Goal: Transaction & Acquisition: Book appointment/travel/reservation

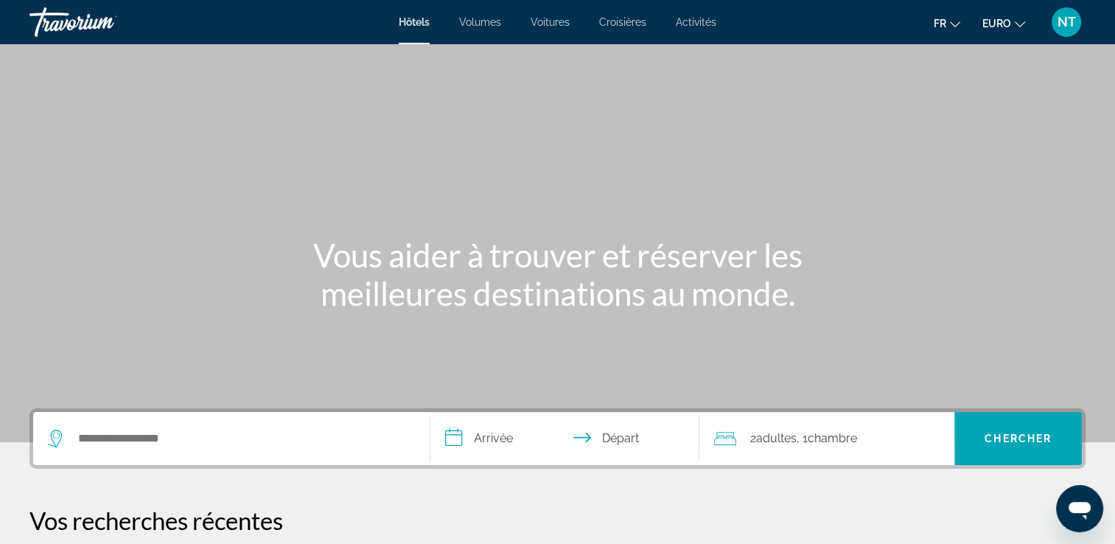
click at [135, 446] on div "Widget de recherche" at bounding box center [231, 438] width 367 height 53
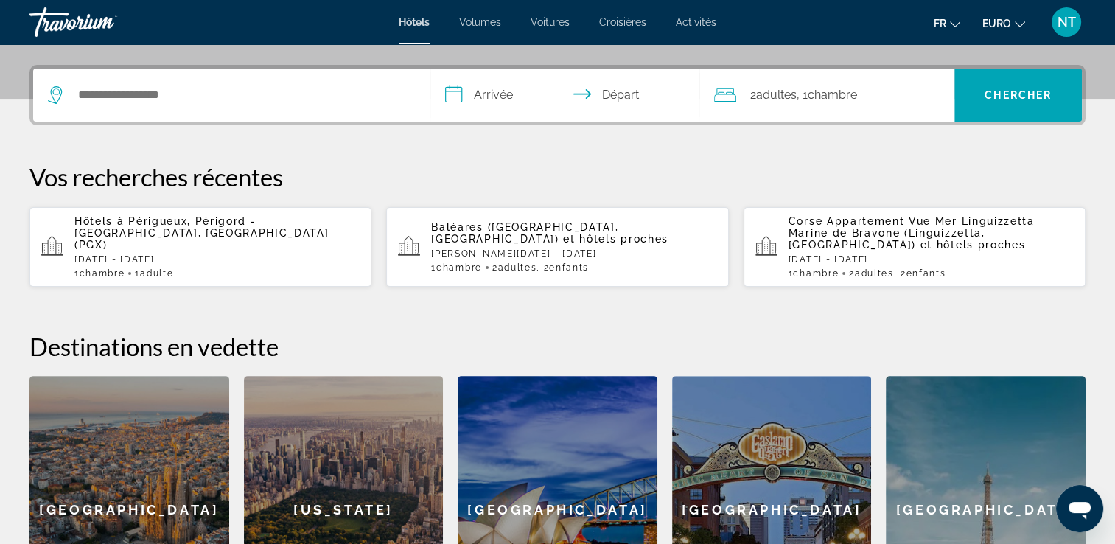
scroll to position [360, 0]
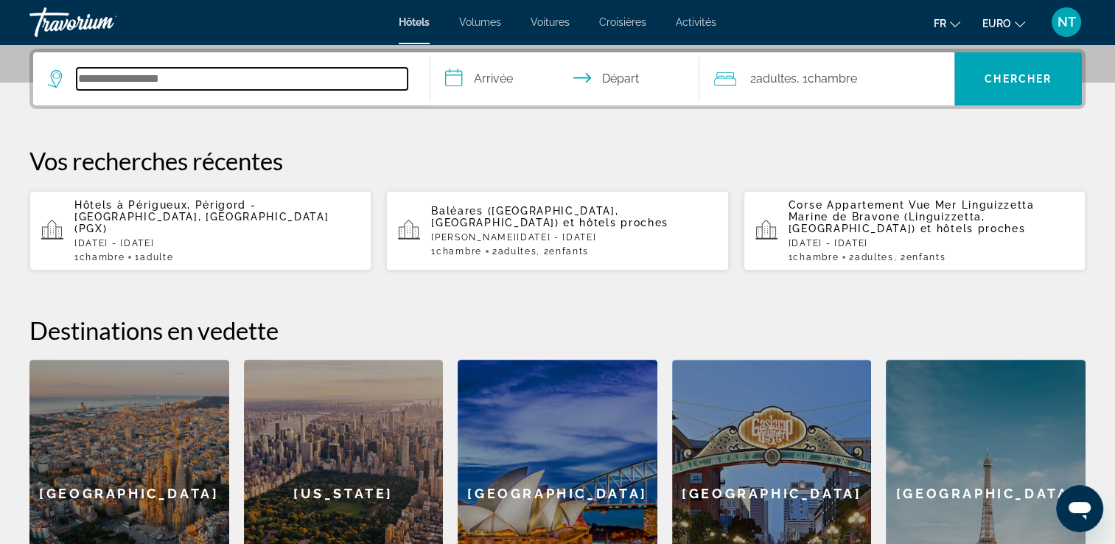
click at [127, 80] on input "Rechercher une destination hôtelière" at bounding box center [242, 79] width 331 height 22
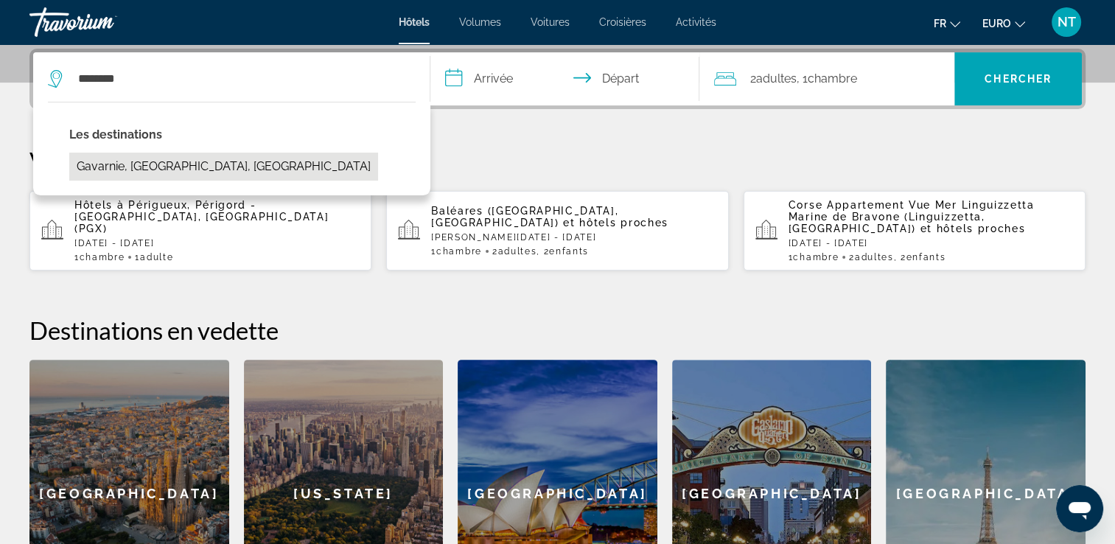
click at [133, 159] on button "Gavarnie, [GEOGRAPHIC_DATA], [GEOGRAPHIC_DATA]" at bounding box center [223, 167] width 309 height 28
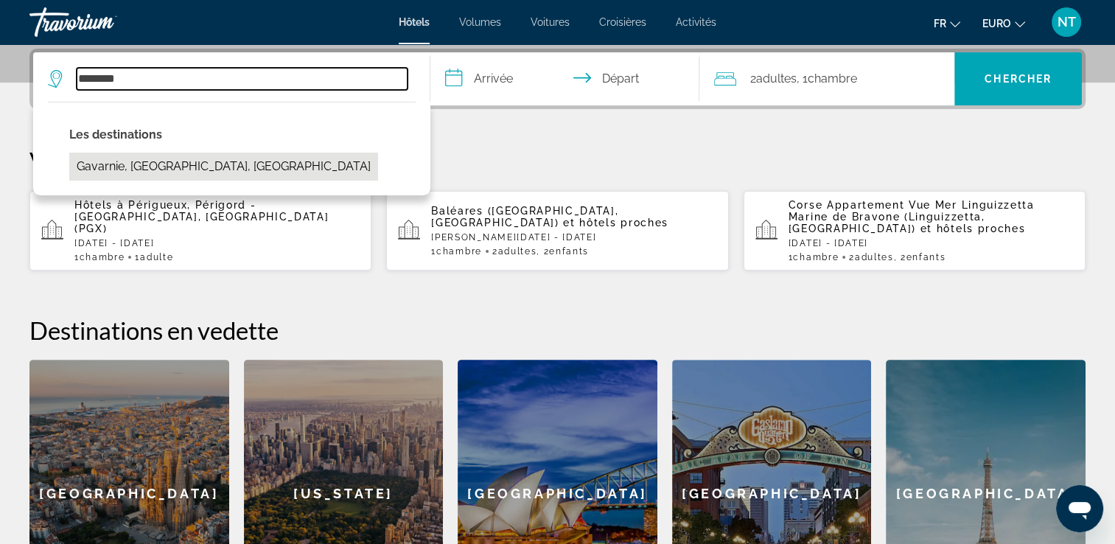
type input "**********"
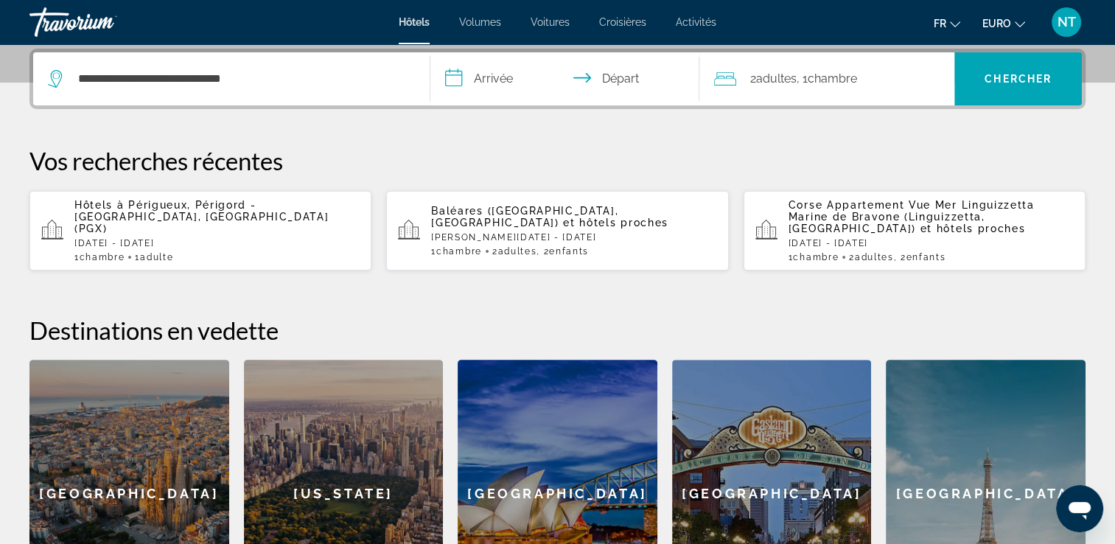
click at [455, 83] on input "**********" at bounding box center [568, 80] width 276 height 57
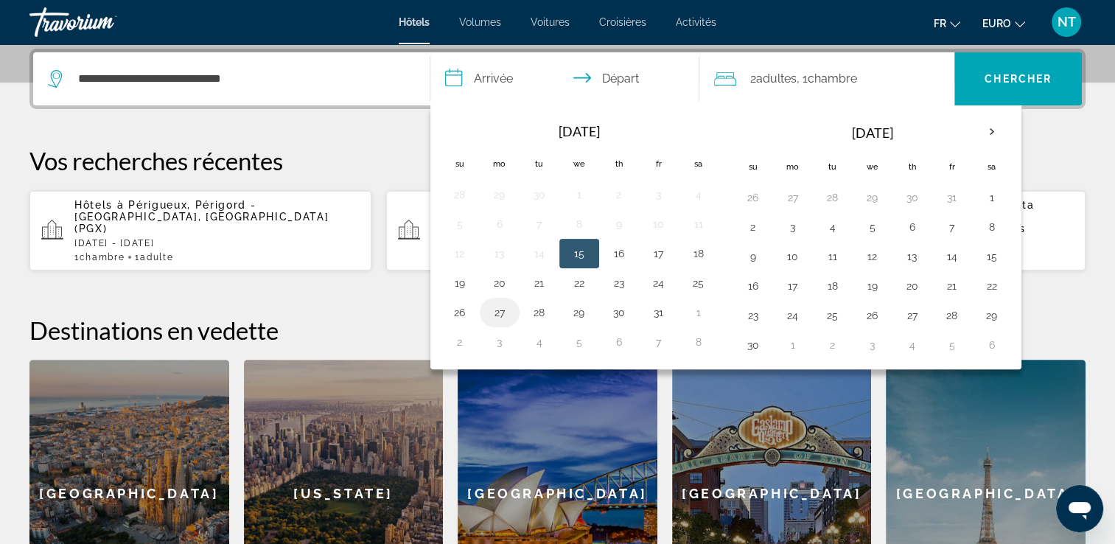
click at [498, 308] on button "27" at bounding box center [500, 312] width 24 height 21
click at [538, 307] on button "28" at bounding box center [540, 312] width 24 height 21
type input "**********"
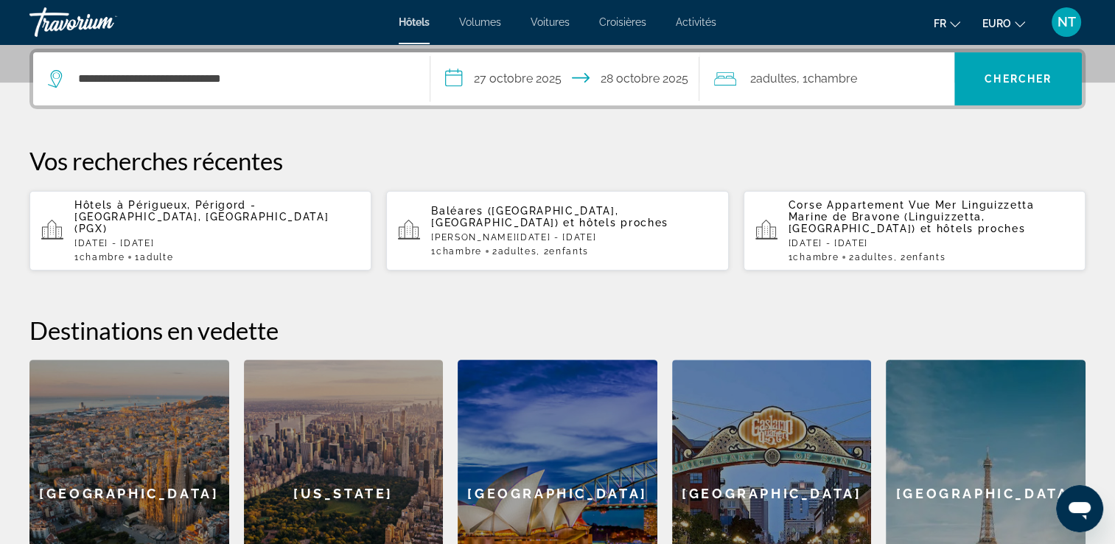
click at [840, 84] on span "Chambre" at bounding box center [831, 78] width 49 height 14
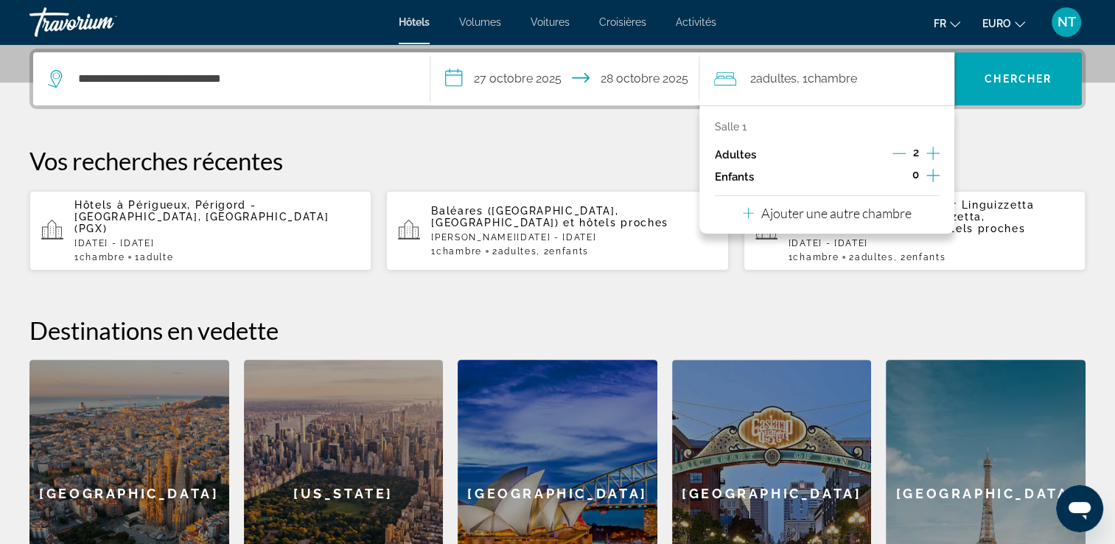
click at [903, 149] on icon "Décrément des adultes" at bounding box center [898, 153] width 13 height 13
click at [928, 168] on icon "Augmenter les enfants" at bounding box center [932, 176] width 13 height 18
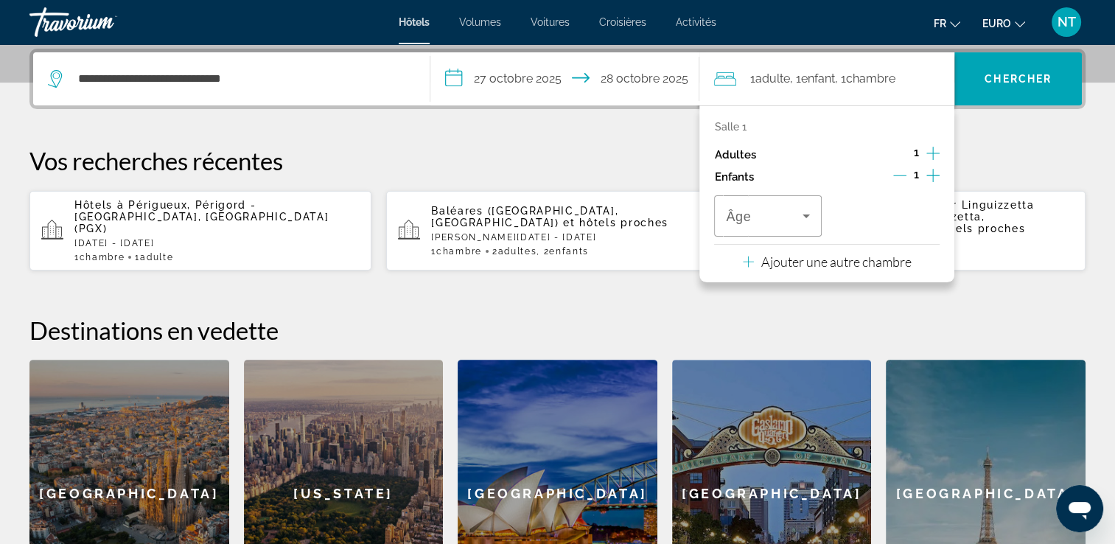
click at [928, 168] on icon "Augmenter les enfants" at bounding box center [932, 176] width 13 height 18
click at [810, 214] on icon "Voyageurs : 1 adulte, 2 enfants" at bounding box center [806, 216] width 18 height 18
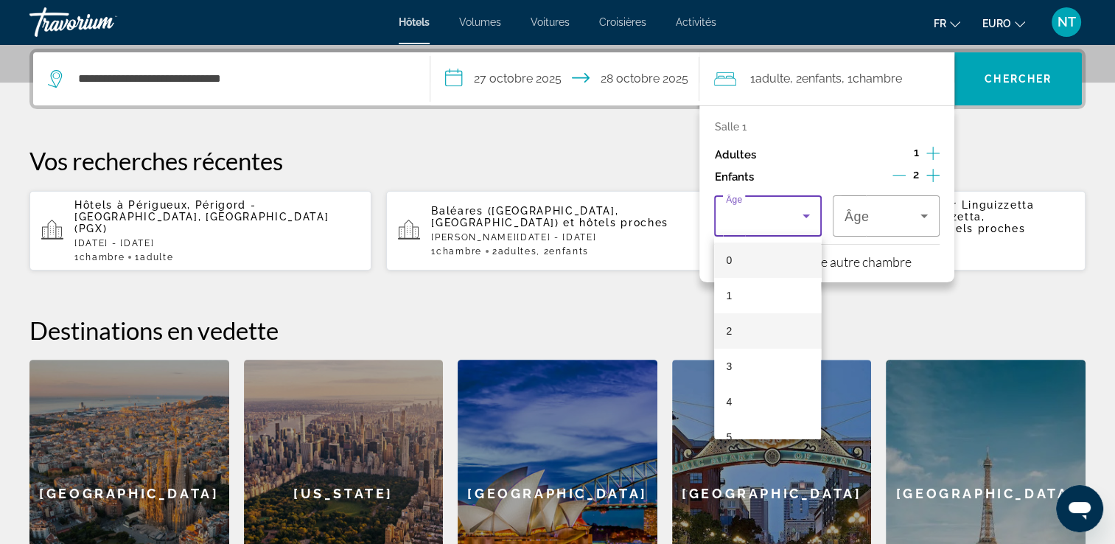
scroll to position [442, 0]
click at [754, 344] on mat-option "15" at bounding box center [767, 348] width 107 height 35
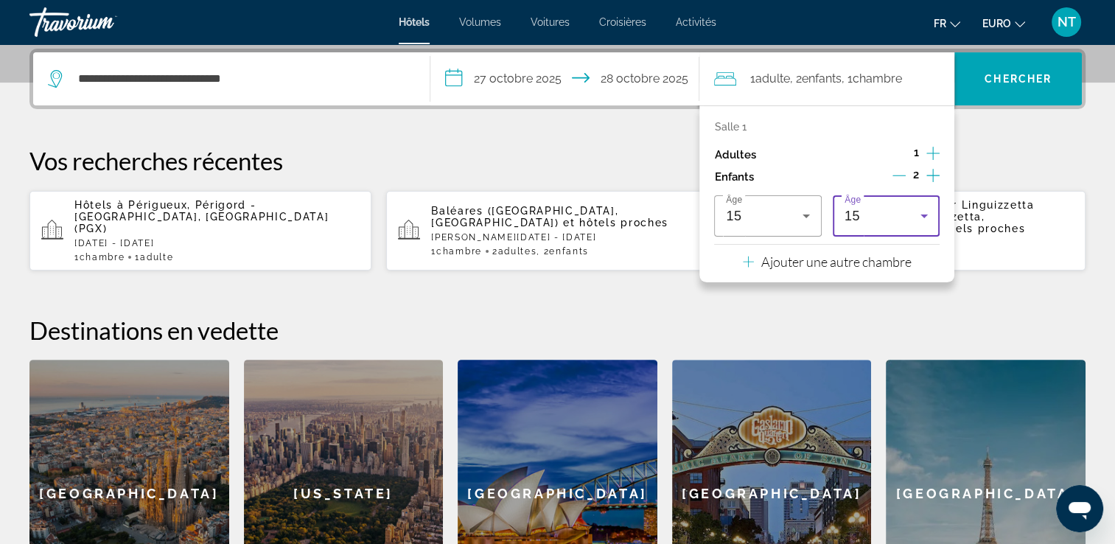
click at [925, 218] on icon "Voyageurs : 1 adulte, 2 enfants" at bounding box center [924, 216] width 18 height 18
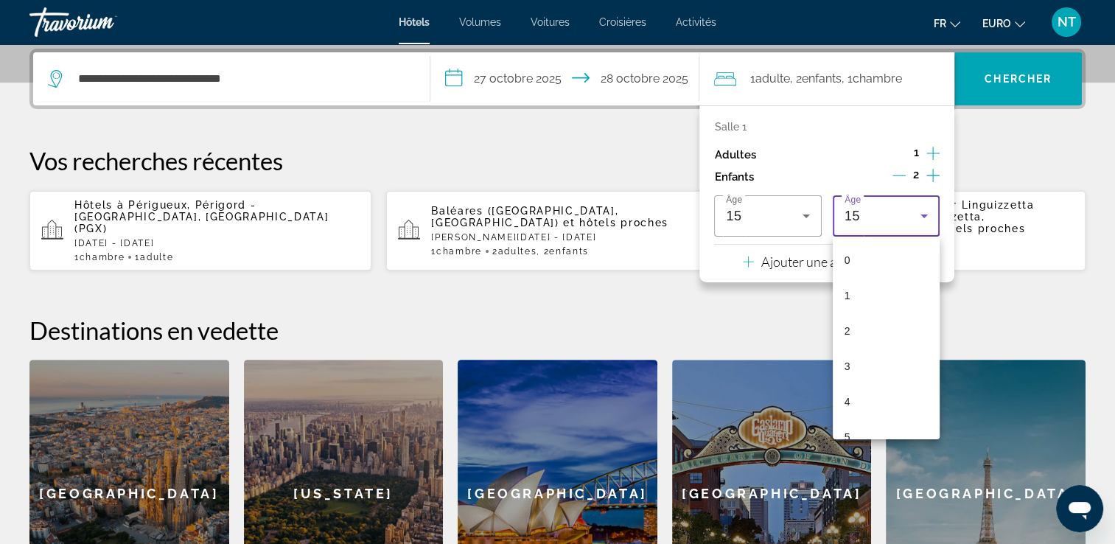
scroll to position [368, 0]
click at [866, 309] on mat-option "12" at bounding box center [886, 315] width 107 height 35
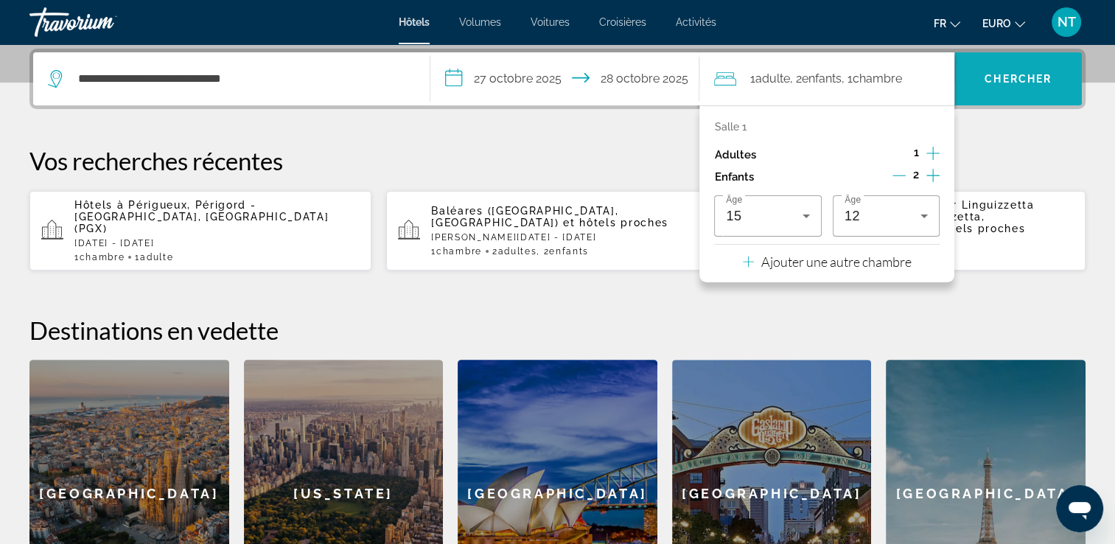
click at [984, 79] on span "Chercher" at bounding box center [1017, 79] width 67 height 12
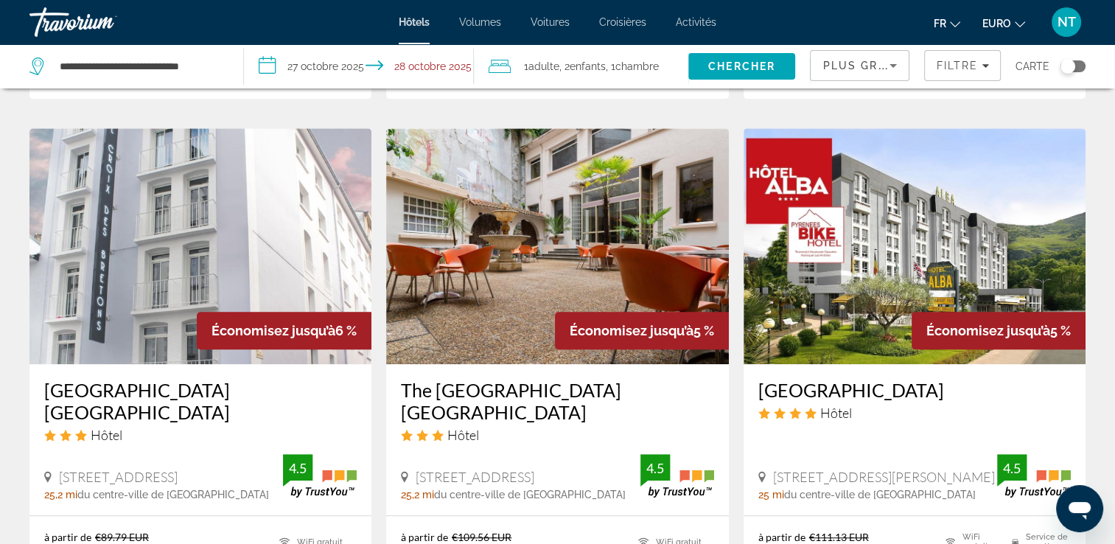
scroll to position [1179, 0]
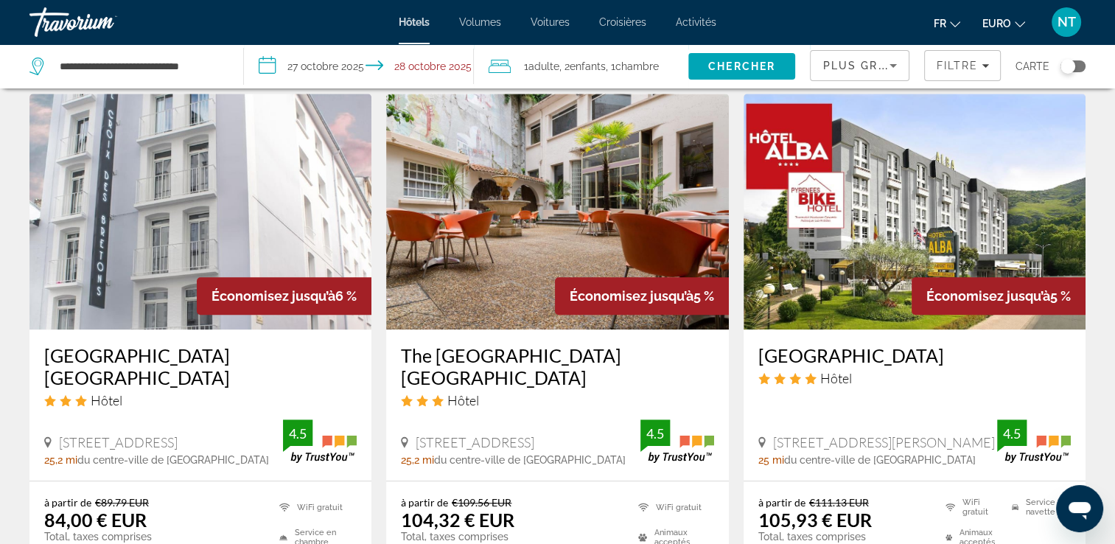
click at [858, 237] on img "Contenu principal" at bounding box center [914, 212] width 342 height 236
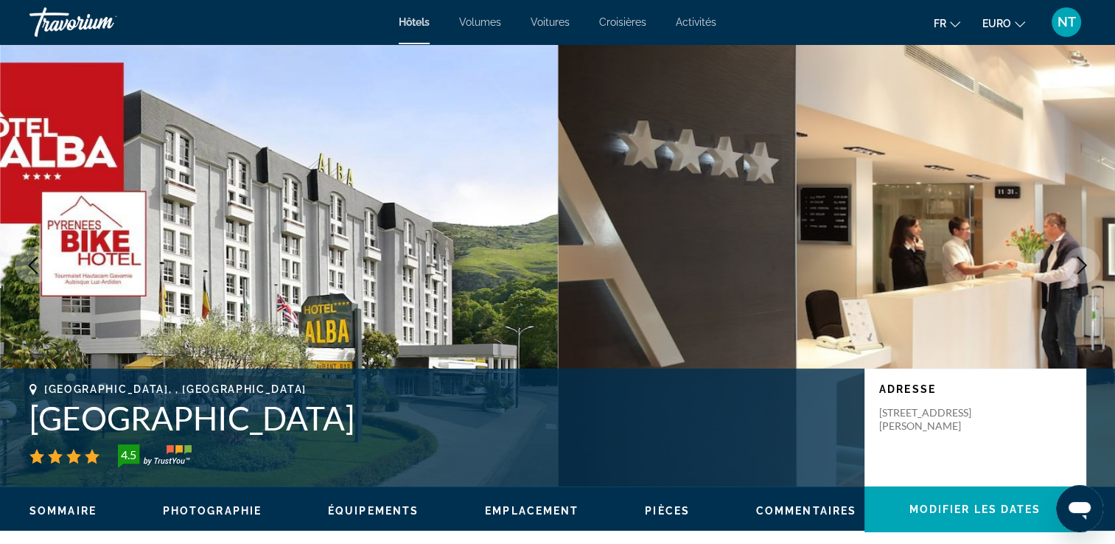
click at [1076, 264] on icon "Image suivante" at bounding box center [1082, 265] width 18 height 18
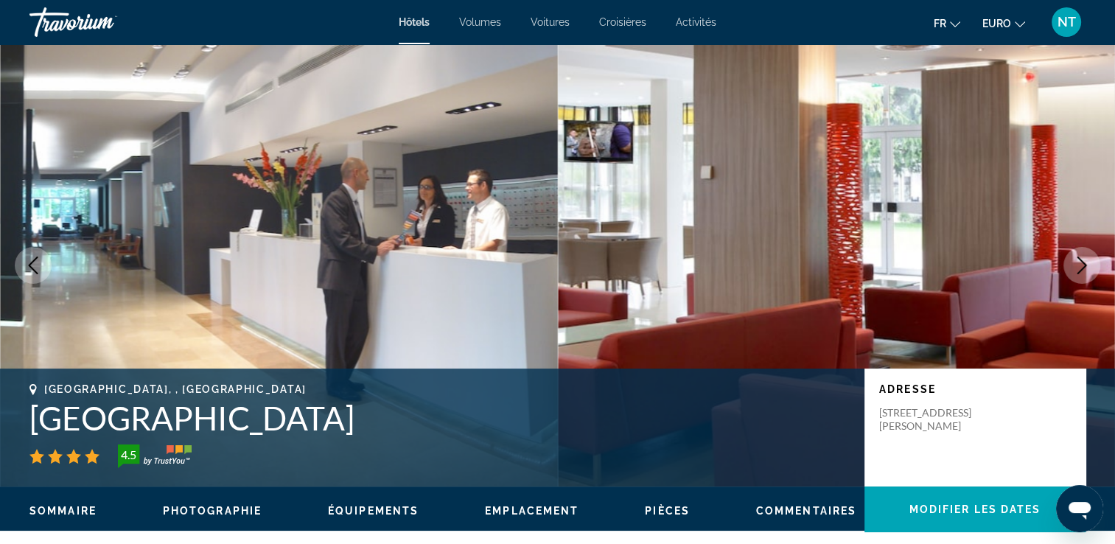
click at [1076, 264] on icon "Image suivante" at bounding box center [1082, 265] width 18 height 18
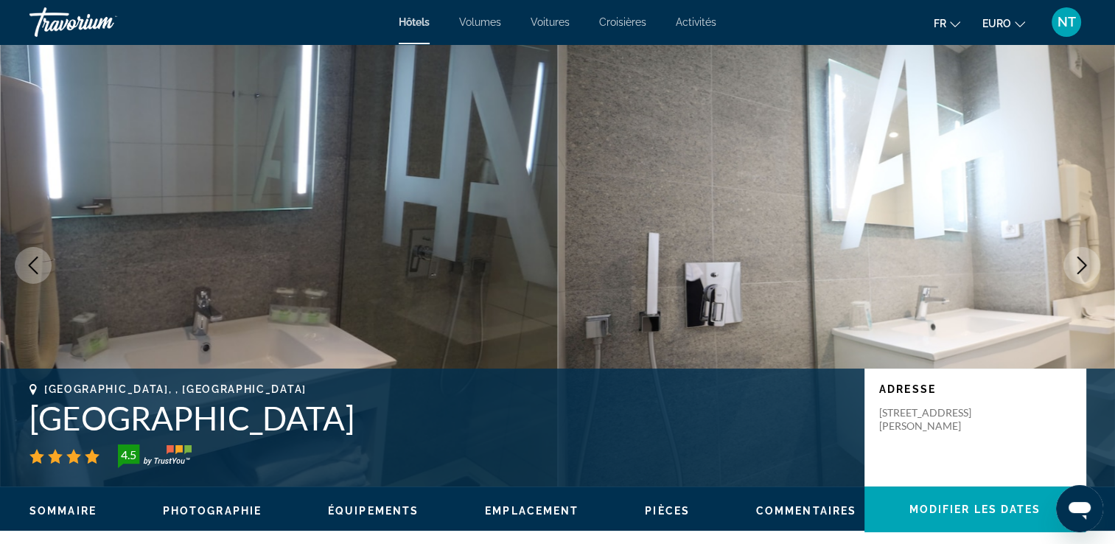
click at [1076, 264] on icon "Image suivante" at bounding box center [1082, 265] width 18 height 18
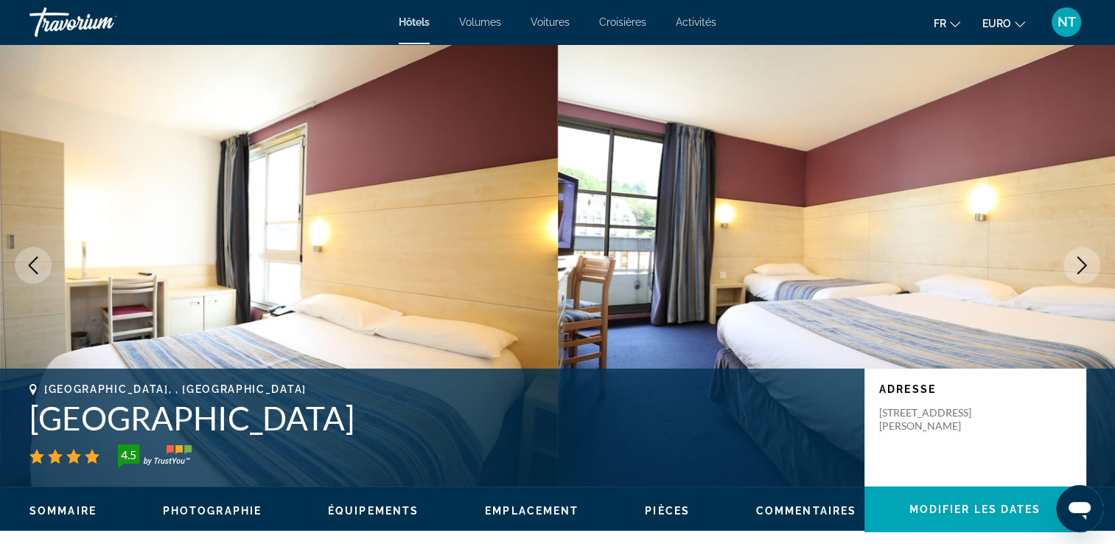
click at [1076, 264] on icon "Image suivante" at bounding box center [1082, 265] width 18 height 18
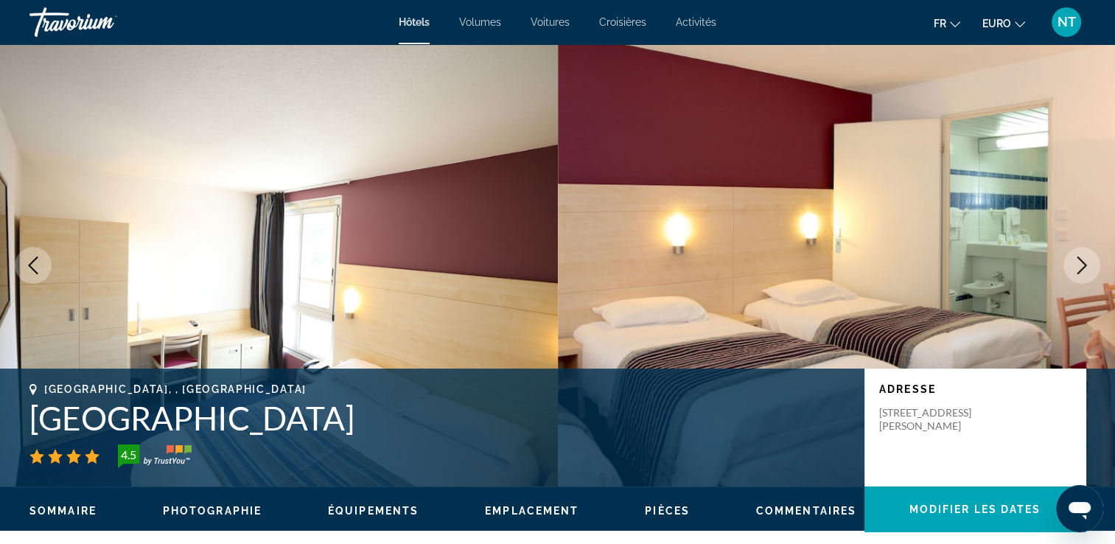
click at [1076, 264] on icon "Image suivante" at bounding box center [1082, 265] width 18 height 18
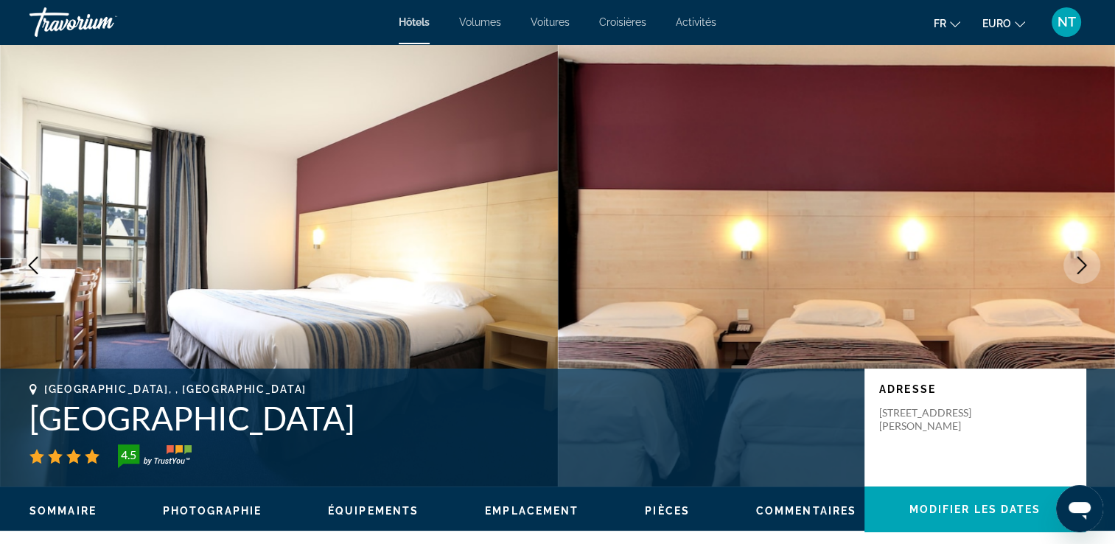
click at [1076, 264] on icon "Image suivante" at bounding box center [1082, 265] width 18 height 18
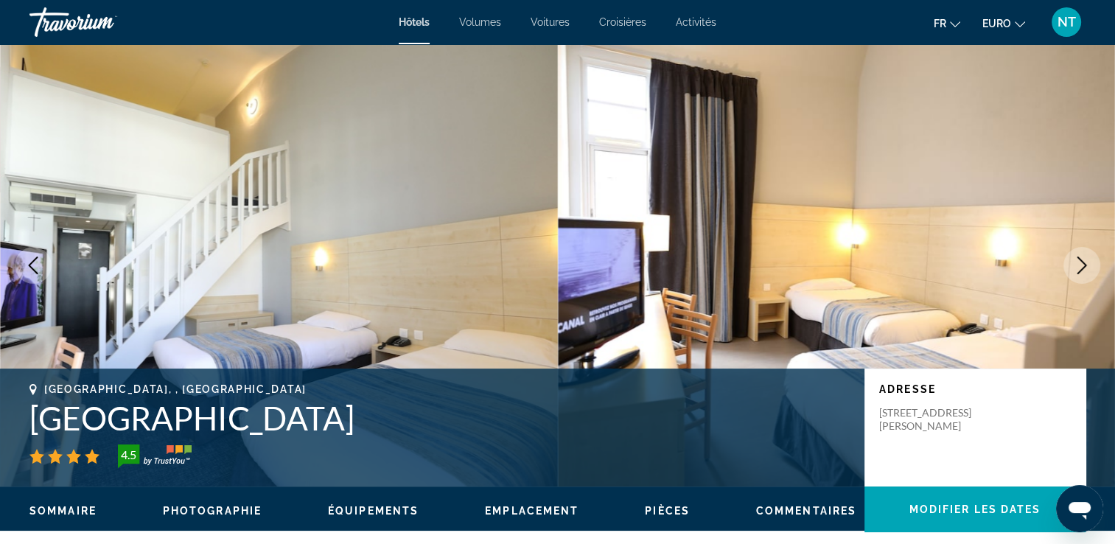
click at [1076, 264] on icon "Image suivante" at bounding box center [1082, 265] width 18 height 18
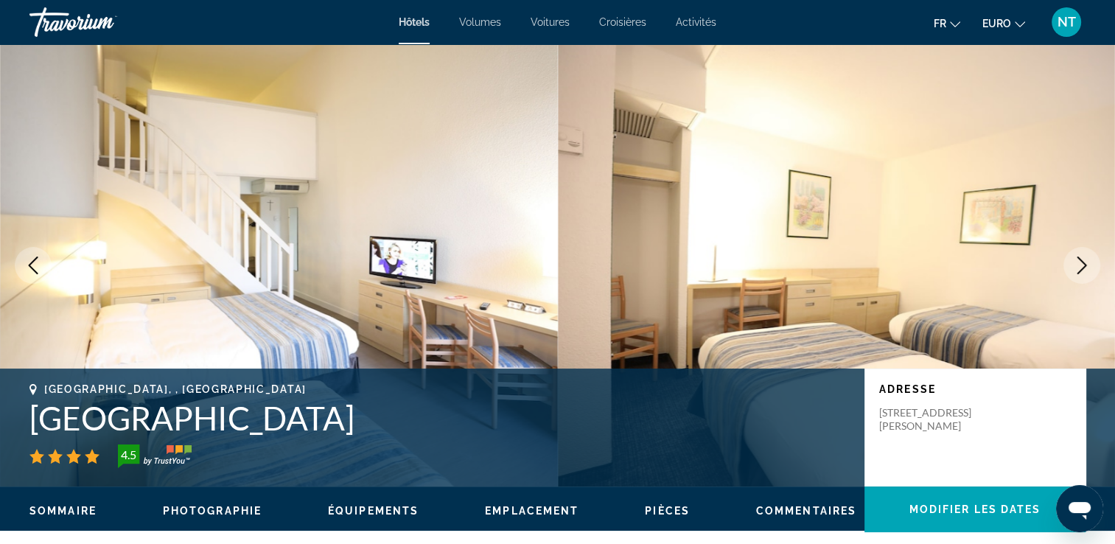
click at [1076, 264] on icon "Image suivante" at bounding box center [1082, 265] width 18 height 18
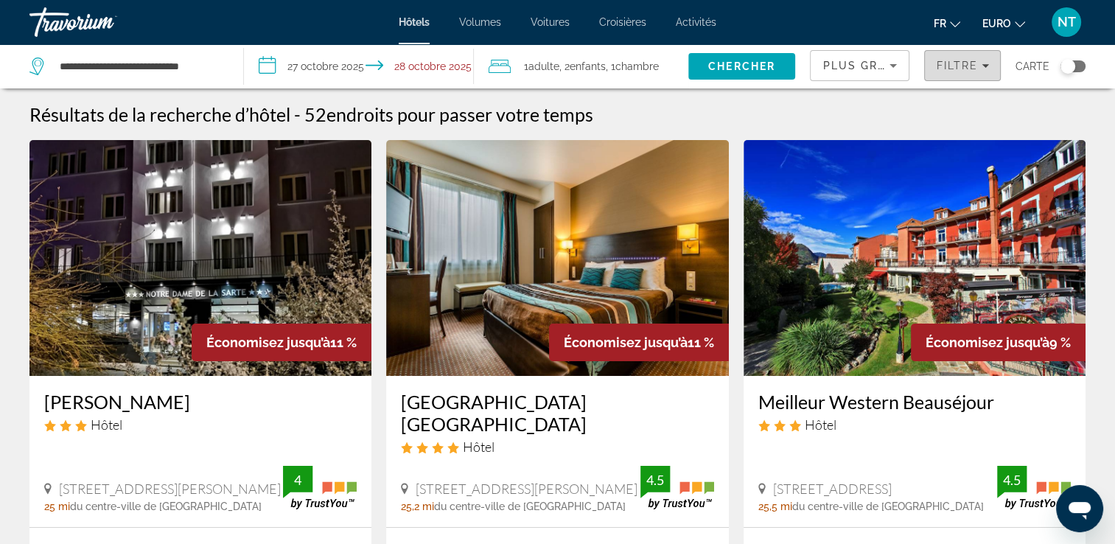
click at [973, 58] on span "Filtres" at bounding box center [962, 65] width 75 height 35
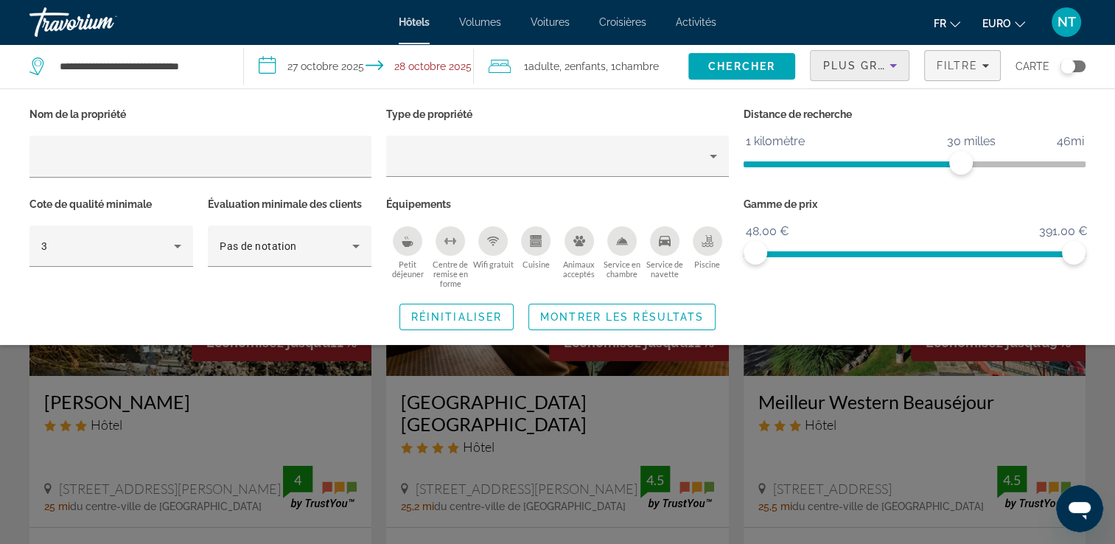
click at [833, 66] on span "Plus grandes économies" at bounding box center [910, 66] width 176 height 12
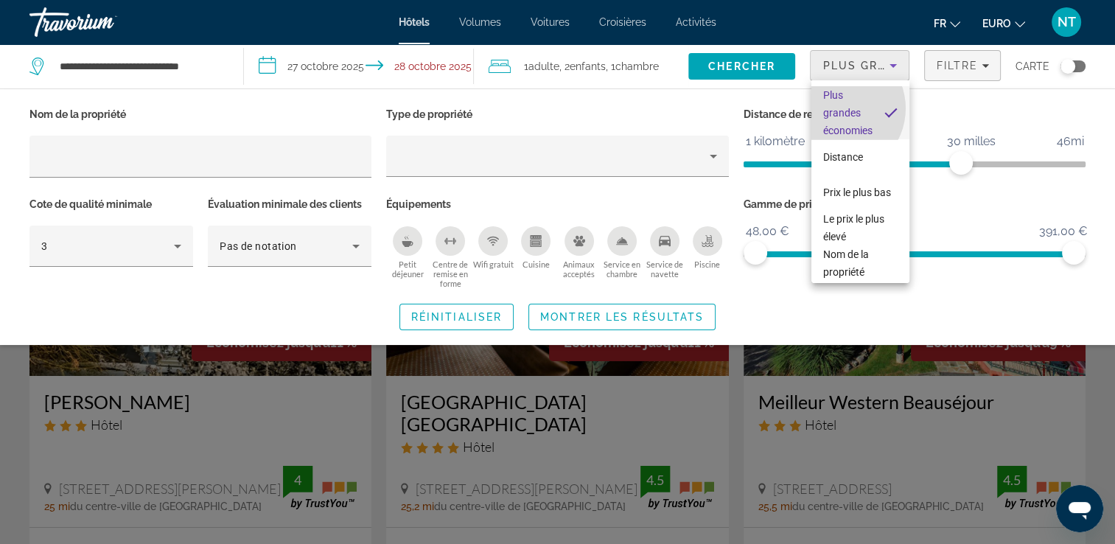
click at [836, 108] on span "Plus grandes économies" at bounding box center [847, 112] width 49 height 47
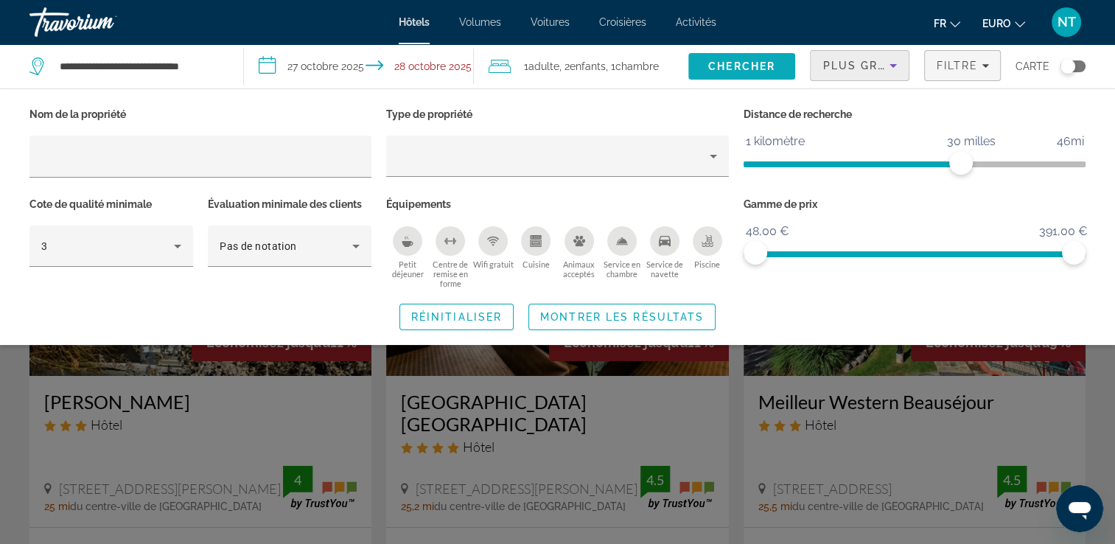
click at [740, 71] on span "Chercher" at bounding box center [741, 66] width 67 height 12
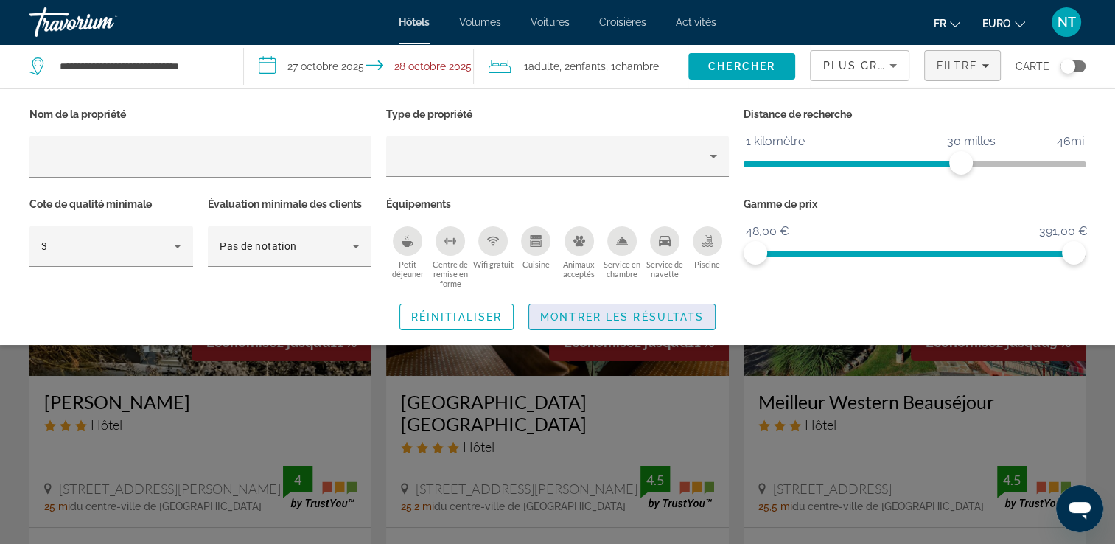
click at [561, 312] on span "Montrer les résultats" at bounding box center [622, 317] width 164 height 12
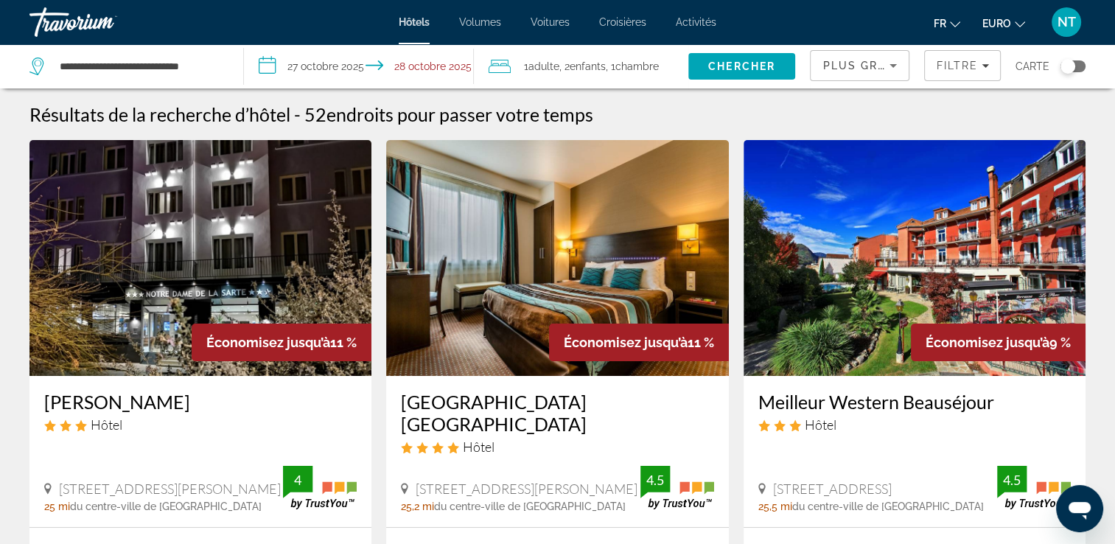
click at [516, 292] on img "Contenu principal" at bounding box center [557, 258] width 342 height 236
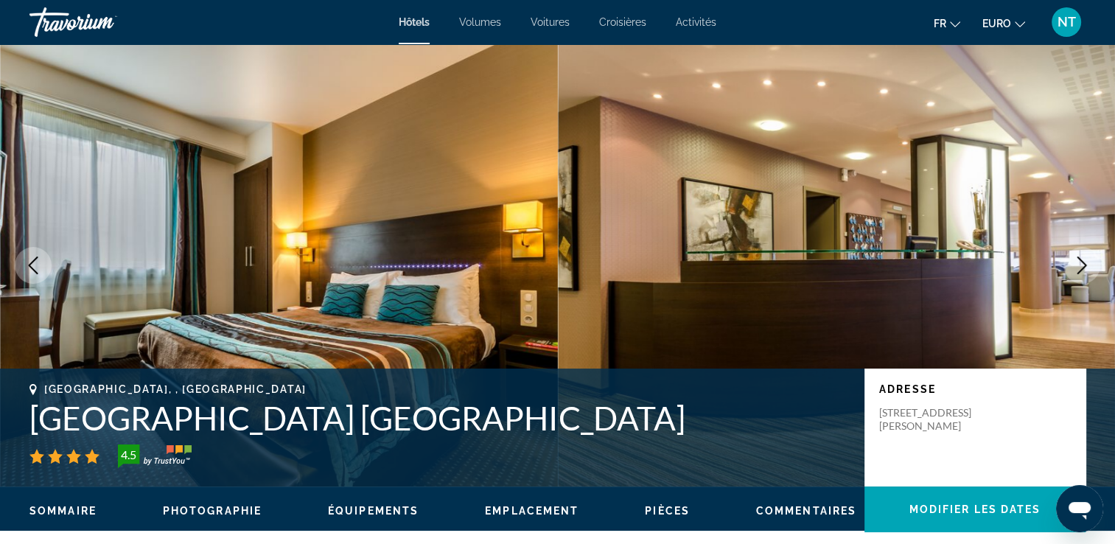
click at [1079, 265] on icon "Image suivante" at bounding box center [1082, 265] width 18 height 18
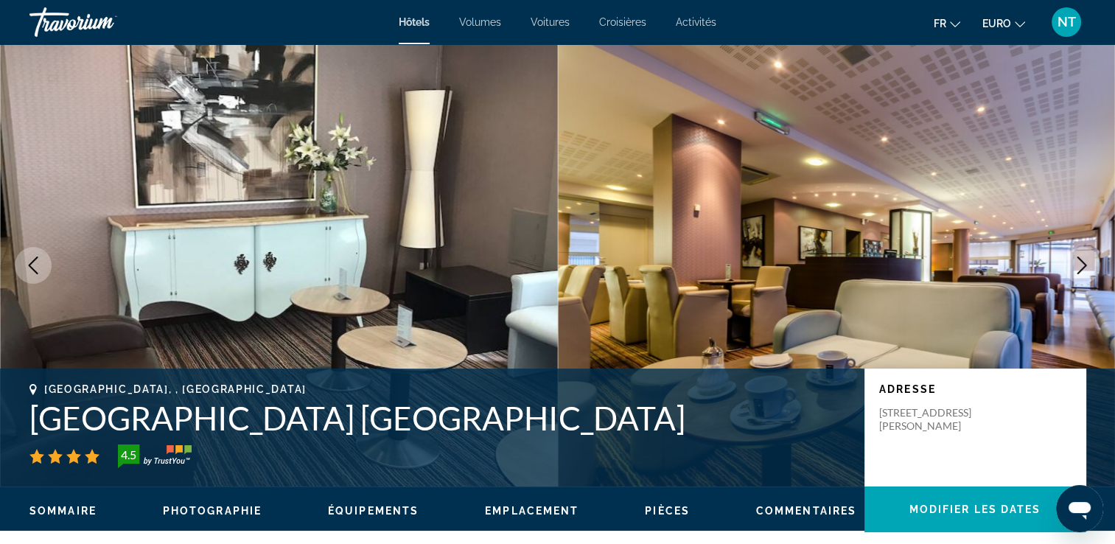
click at [1079, 265] on icon "Image suivante" at bounding box center [1082, 265] width 18 height 18
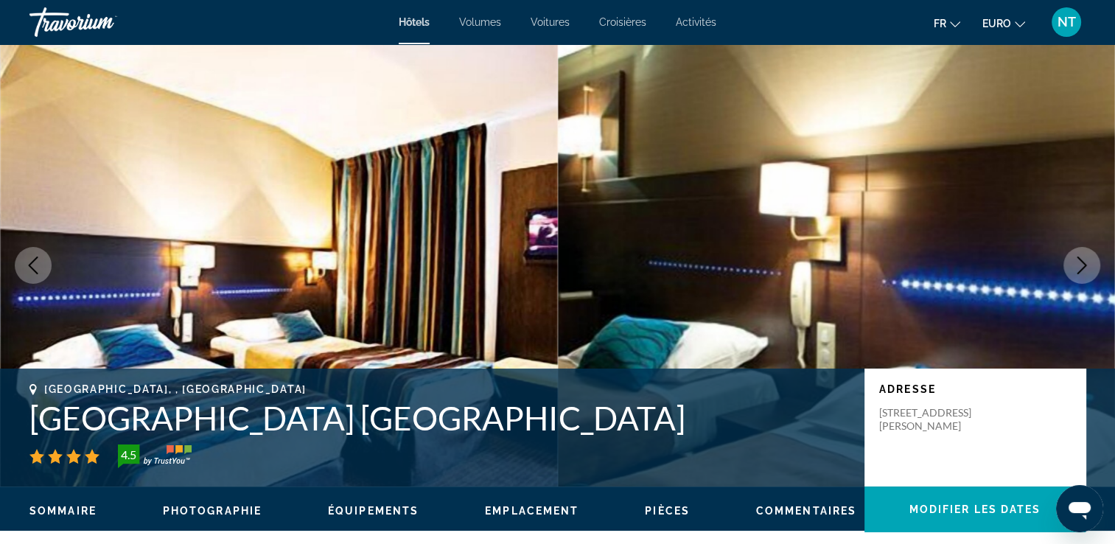
click at [1079, 265] on icon "Image suivante" at bounding box center [1082, 265] width 18 height 18
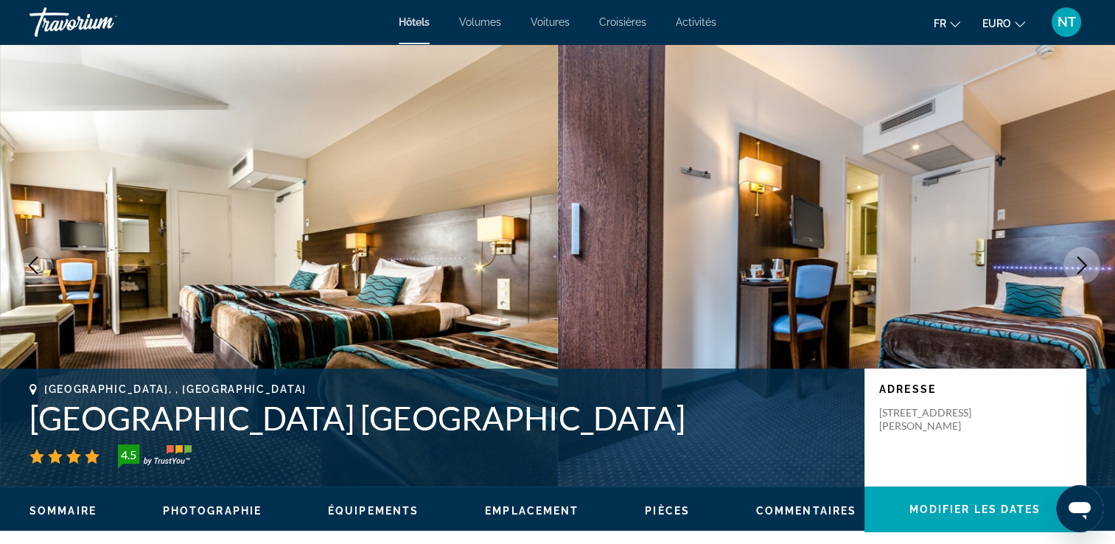
click at [1079, 265] on icon "Image suivante" at bounding box center [1082, 265] width 18 height 18
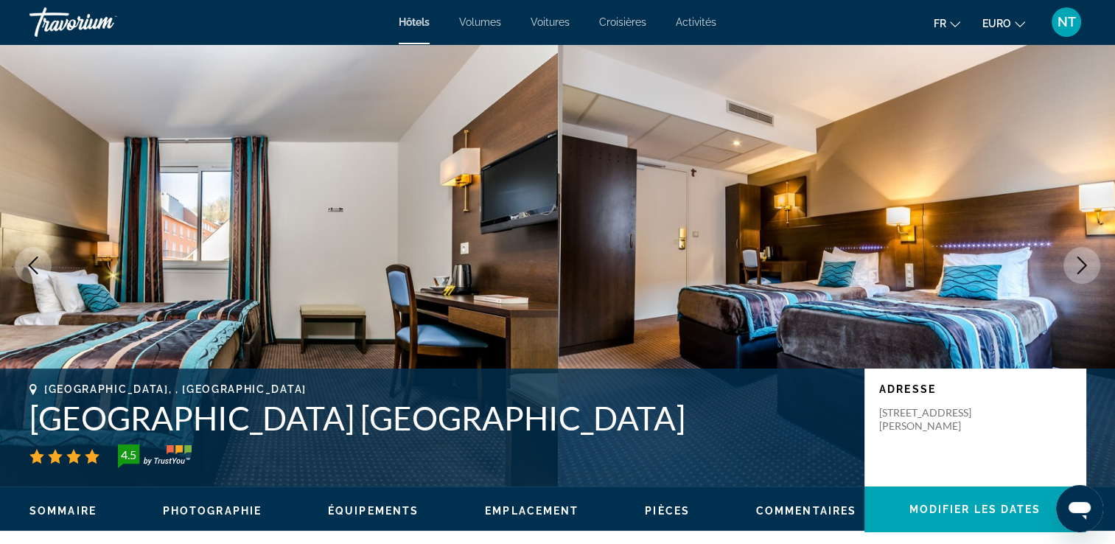
click at [1079, 265] on icon "Image suivante" at bounding box center [1082, 265] width 18 height 18
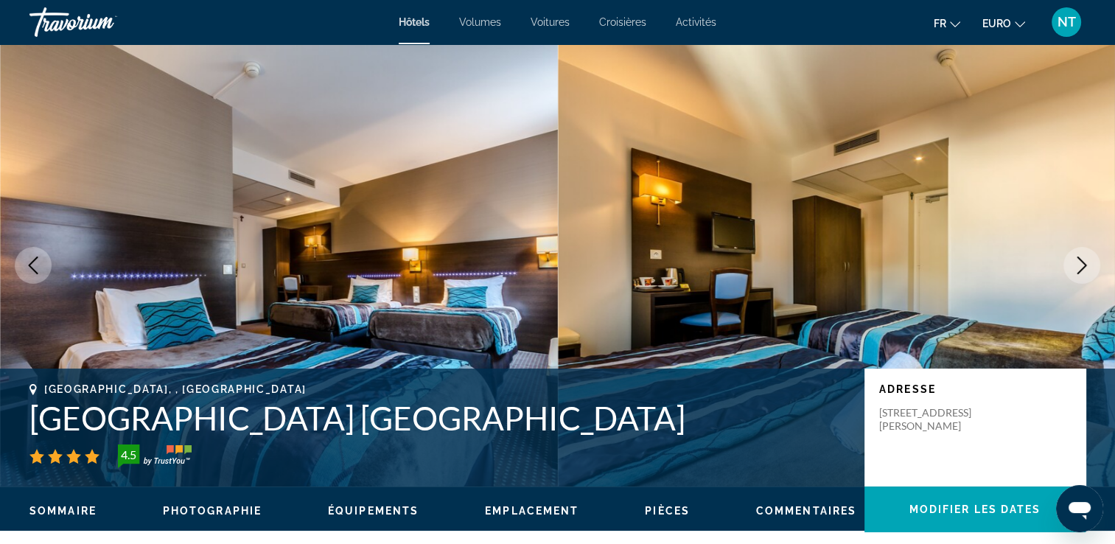
click at [1079, 265] on icon "Image suivante" at bounding box center [1082, 265] width 18 height 18
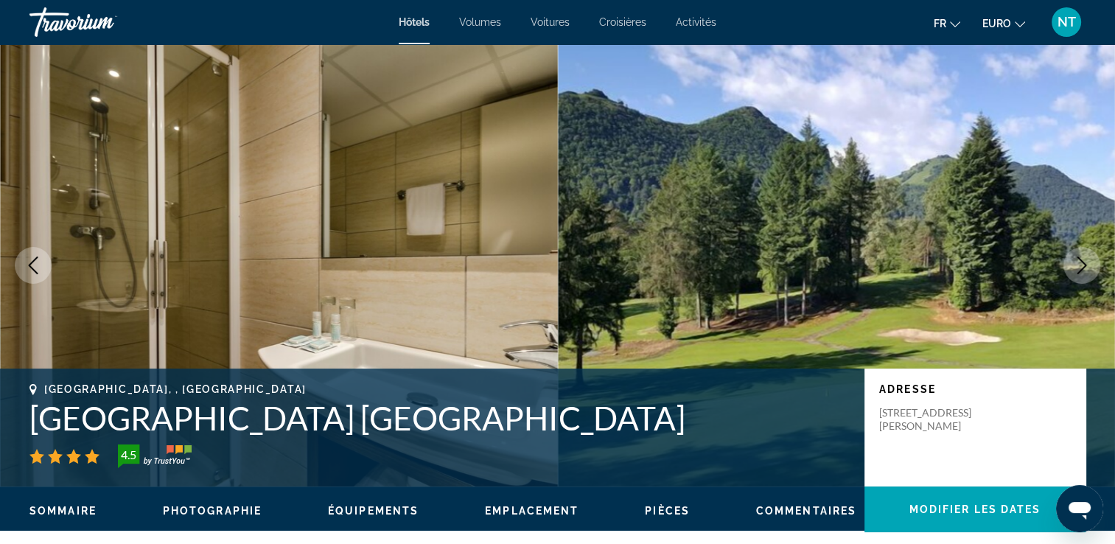
click at [1079, 265] on icon "Image suivante" at bounding box center [1082, 265] width 18 height 18
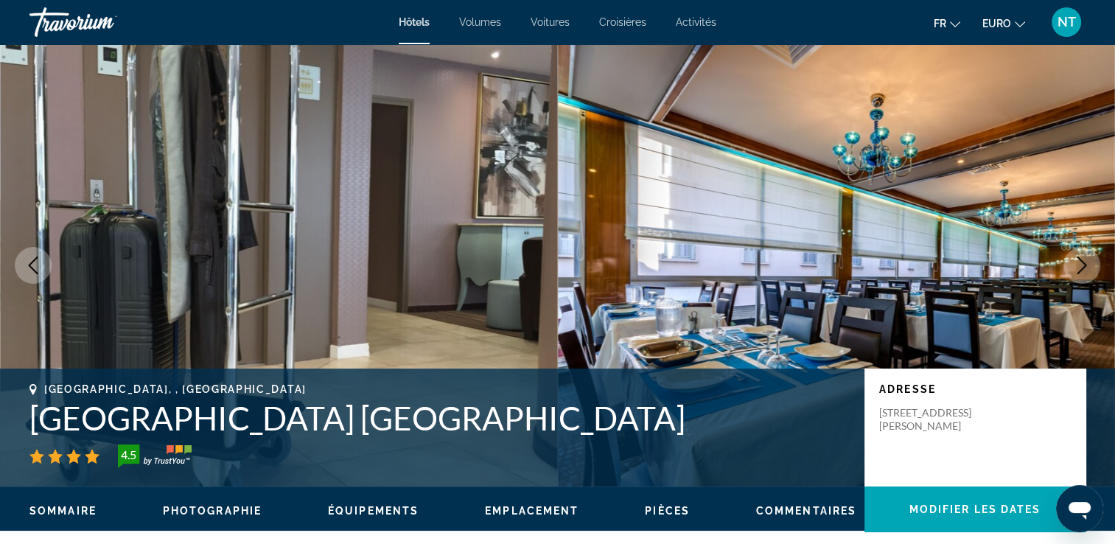
click at [1079, 265] on icon "Image suivante" at bounding box center [1082, 265] width 18 height 18
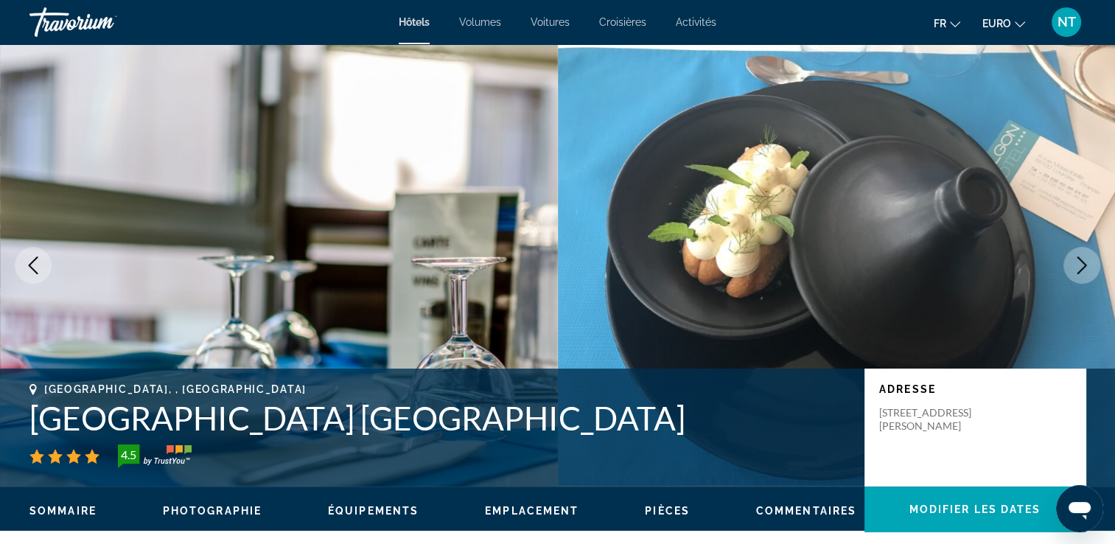
click at [1079, 265] on icon "Image suivante" at bounding box center [1082, 265] width 18 height 18
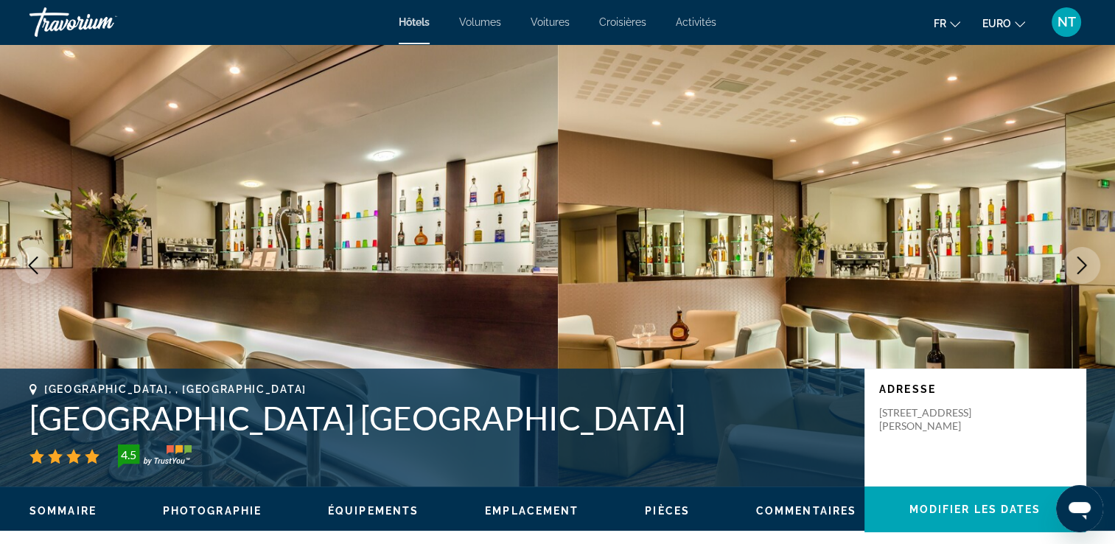
click at [1079, 265] on icon "Image suivante" at bounding box center [1082, 265] width 18 height 18
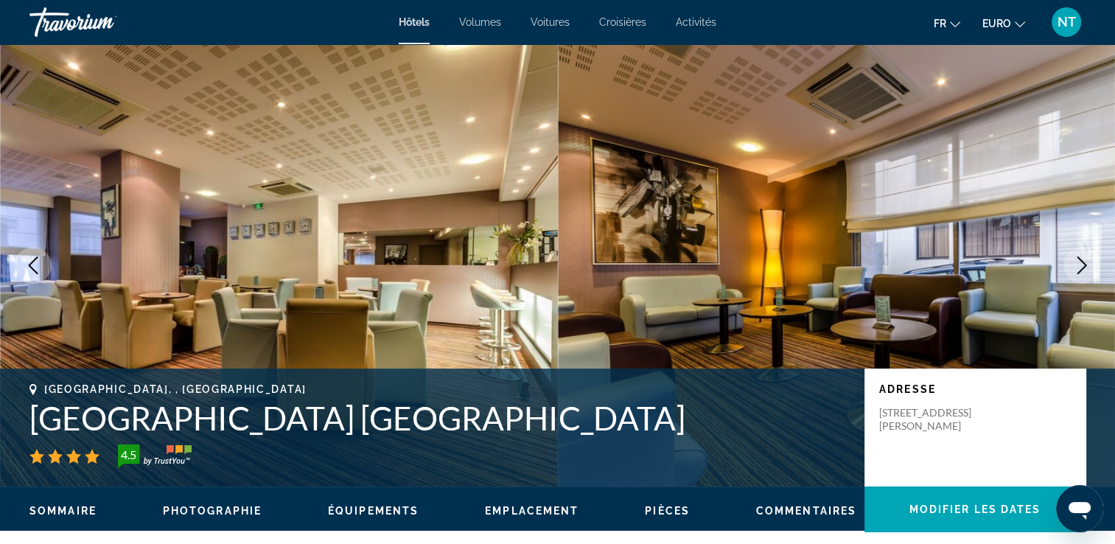
click at [1079, 265] on icon "Image suivante" at bounding box center [1082, 265] width 18 height 18
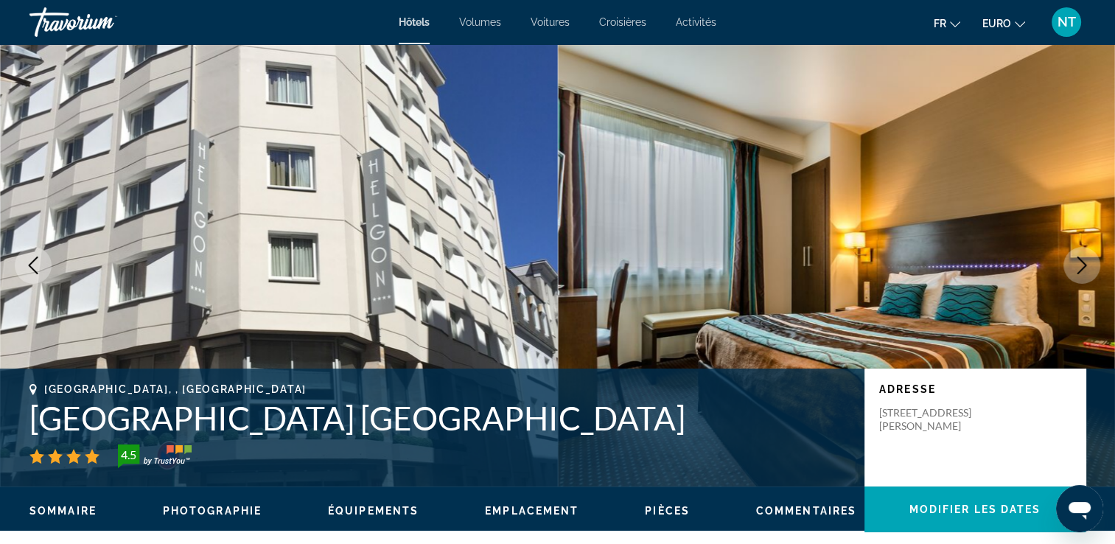
click at [1079, 265] on icon "Image suivante" at bounding box center [1082, 265] width 18 height 18
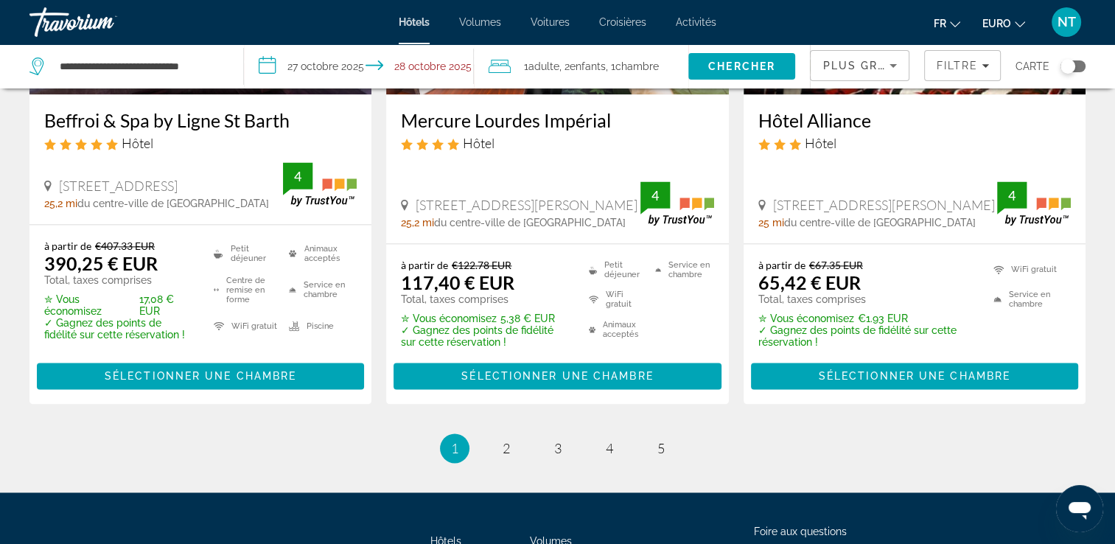
scroll to position [2098, 0]
